Goal: Navigation & Orientation: Find specific page/section

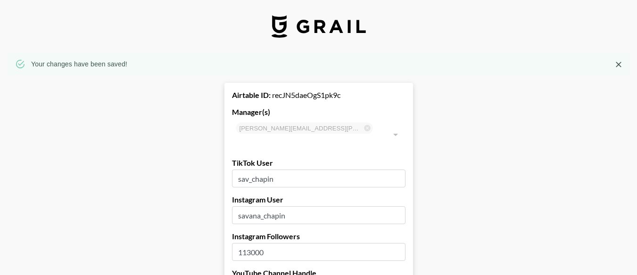
select select "USD"
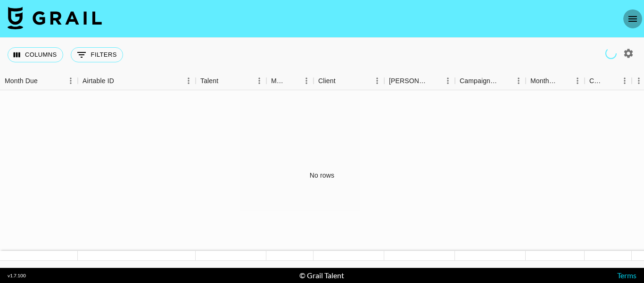
click at [635, 17] on icon "open drawer" at bounding box center [632, 18] width 11 height 11
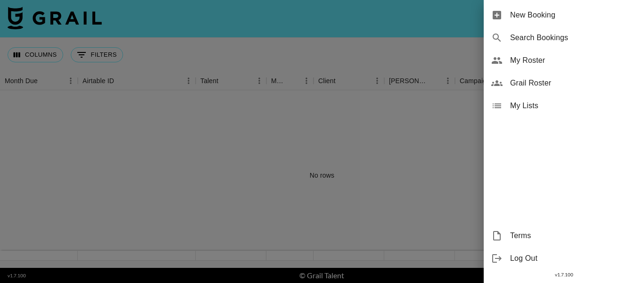
click at [536, 104] on span "My Lists" at bounding box center [573, 105] width 126 height 11
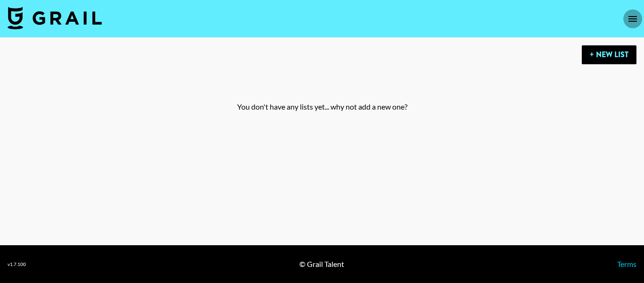
click at [635, 20] on icon "open drawer" at bounding box center [632, 18] width 11 height 11
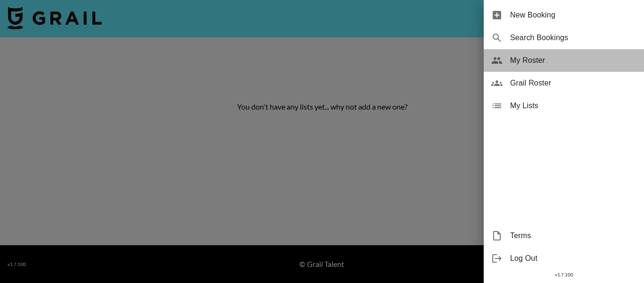
click at [564, 60] on span "My Roster" at bounding box center [573, 60] width 126 height 11
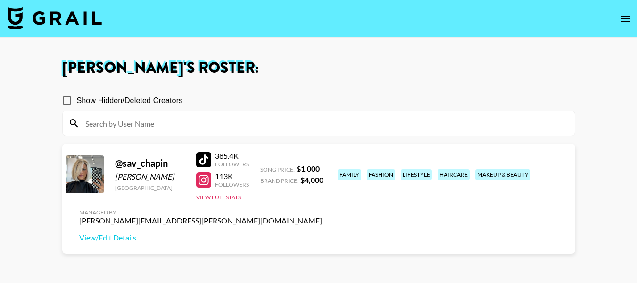
scroll to position [68, 0]
